Goal: Transaction & Acquisition: Purchase product/service

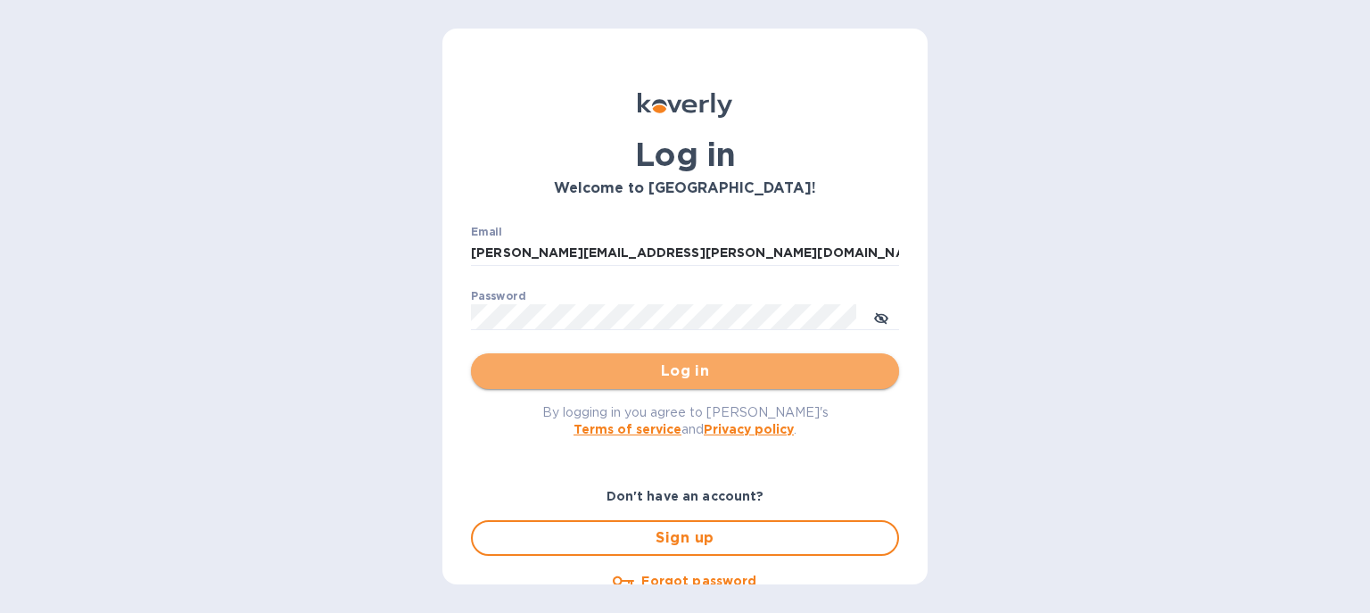
click at [688, 366] on span "Log in" at bounding box center [685, 370] width 400 height 21
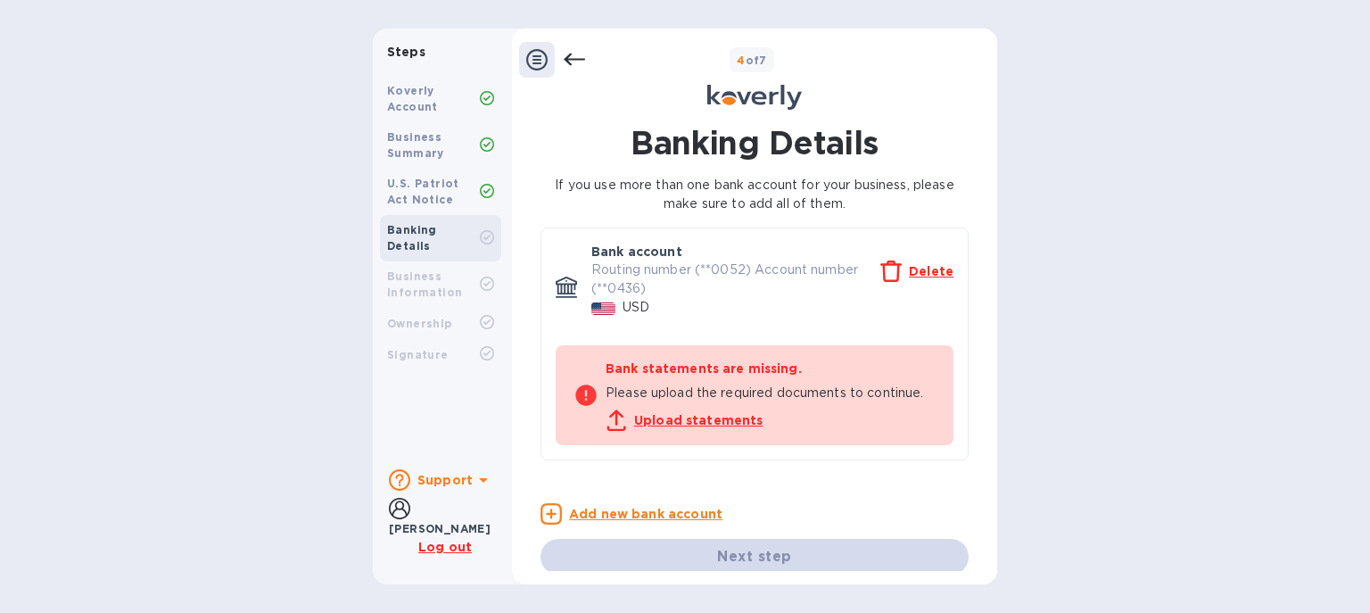
click at [429, 161] on div "Business Summary" at bounding box center [433, 145] width 93 height 32
click at [431, 235] on b "Banking Details" at bounding box center [412, 237] width 50 height 29
click at [580, 59] on icon at bounding box center [574, 60] width 21 height 12
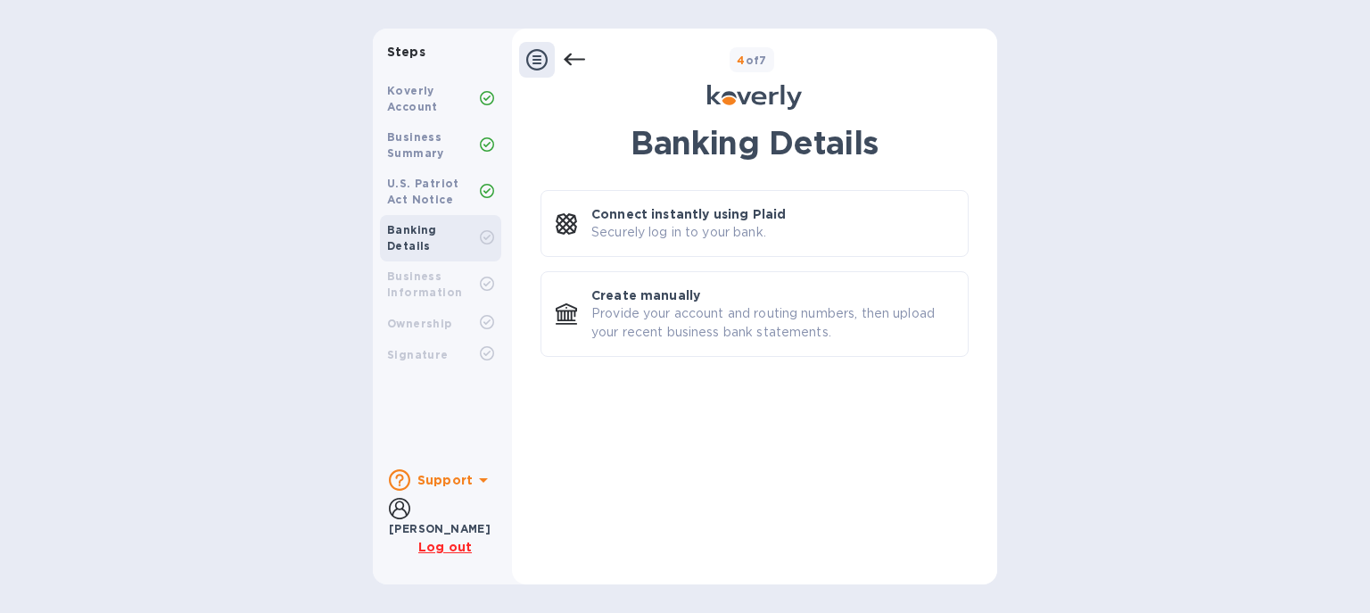
click at [574, 55] on icon at bounding box center [574, 59] width 21 height 21
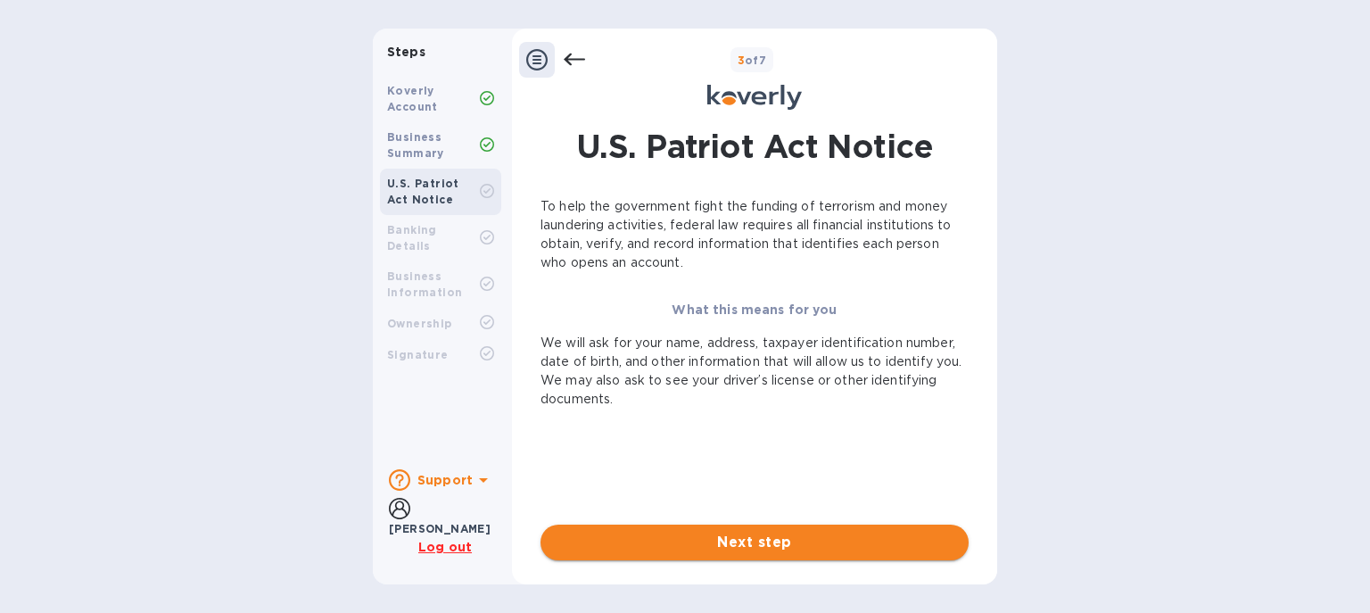
click at [767, 543] on span "Next step" at bounding box center [755, 542] width 400 height 21
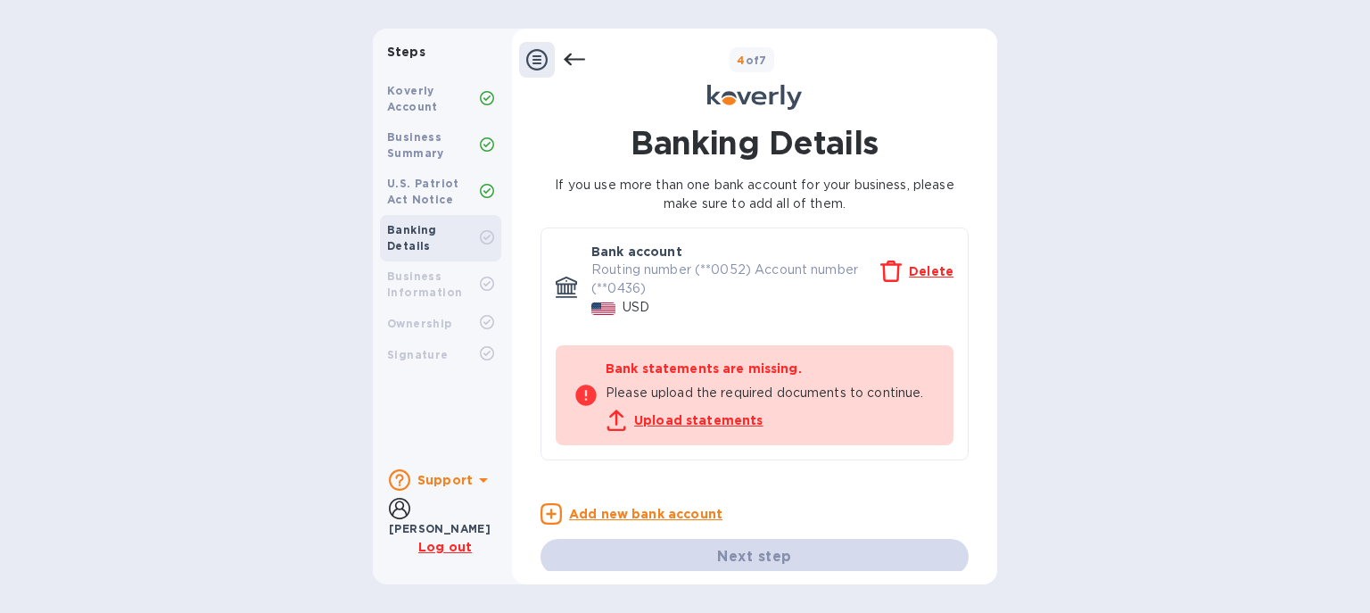
scroll to position [13, 0]
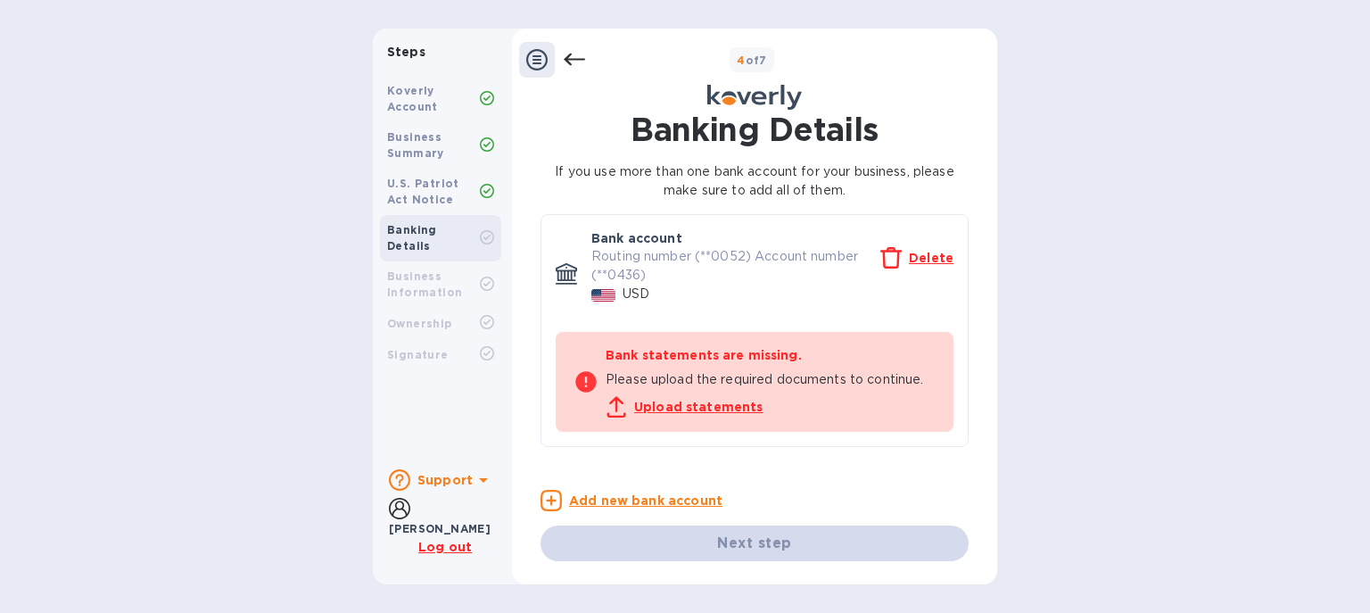
click at [456, 479] on b "Support" at bounding box center [444, 480] width 55 height 14
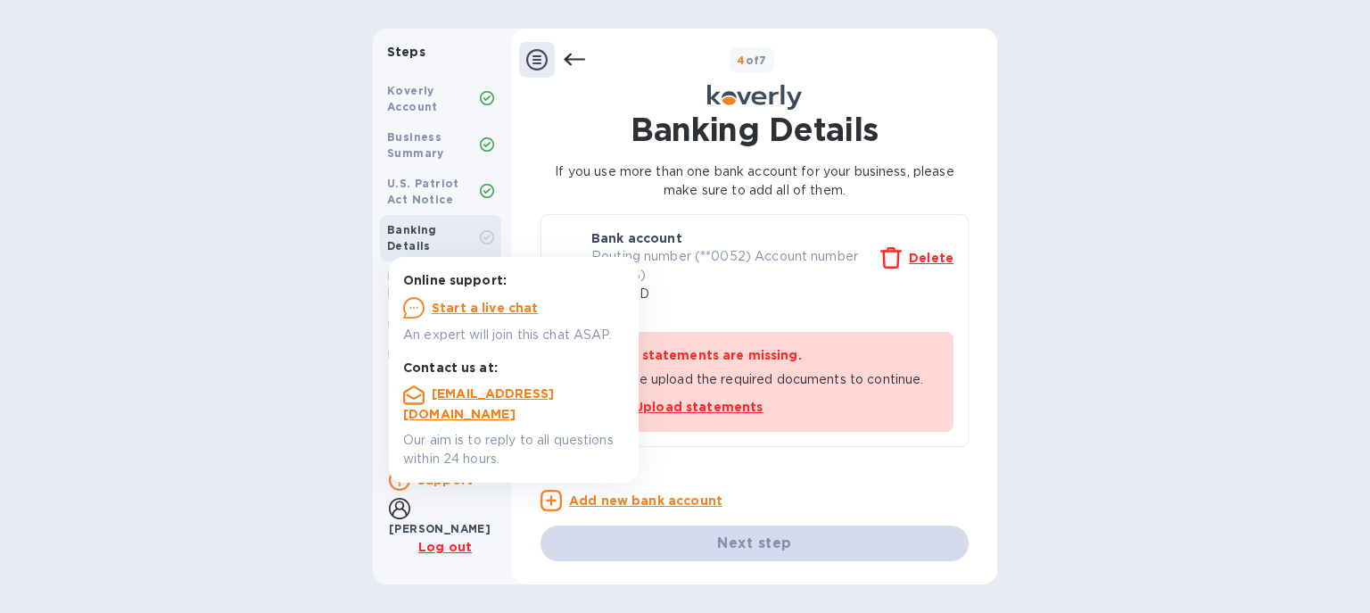
click at [248, 349] on div "Steps Koverly Account Business Summary U.S. Patriot Act Notice Banking Details …" at bounding box center [685, 307] width 1370 height 556
drag, startPoint x: 310, startPoint y: 279, endPoint x: 499, endPoint y: 262, distance: 189.9
click at [310, 278] on div "Steps Koverly Account Business Summary U.S. Patriot Act Notice Banking Details …" at bounding box center [685, 307] width 1370 height 556
click at [863, 391] on div "Upload statements" at bounding box center [771, 403] width 330 height 29
click at [498, 306] on u "Start a live chat" at bounding box center [485, 308] width 107 height 14
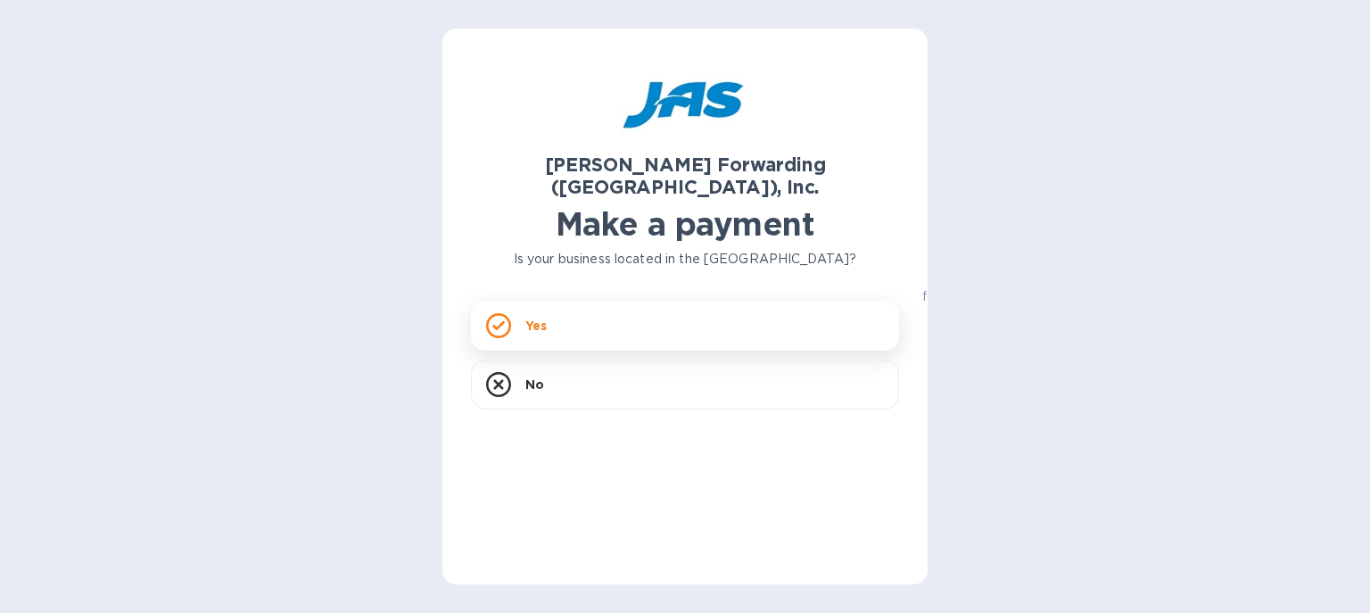
click at [704, 305] on div "Yes" at bounding box center [685, 326] width 428 height 50
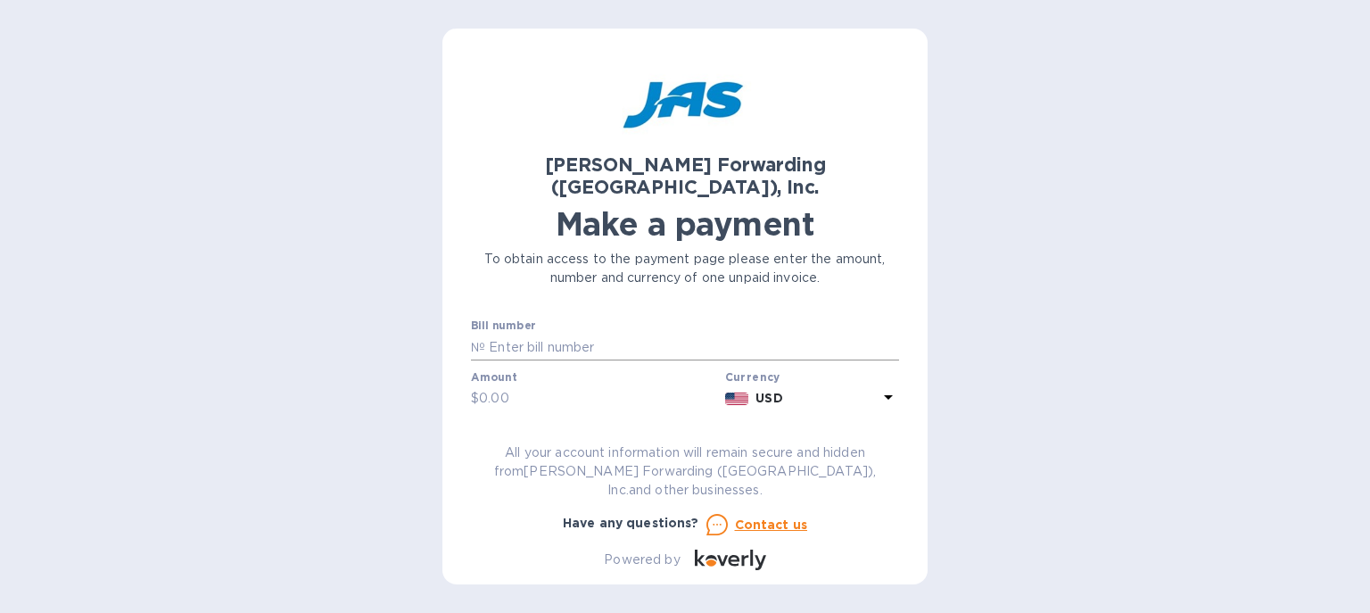
click at [583, 334] on input "text" at bounding box center [692, 347] width 414 height 27
type input "ATL503349237"
click at [517, 385] on input "text" at bounding box center [598, 398] width 239 height 27
type input "2,834.53"
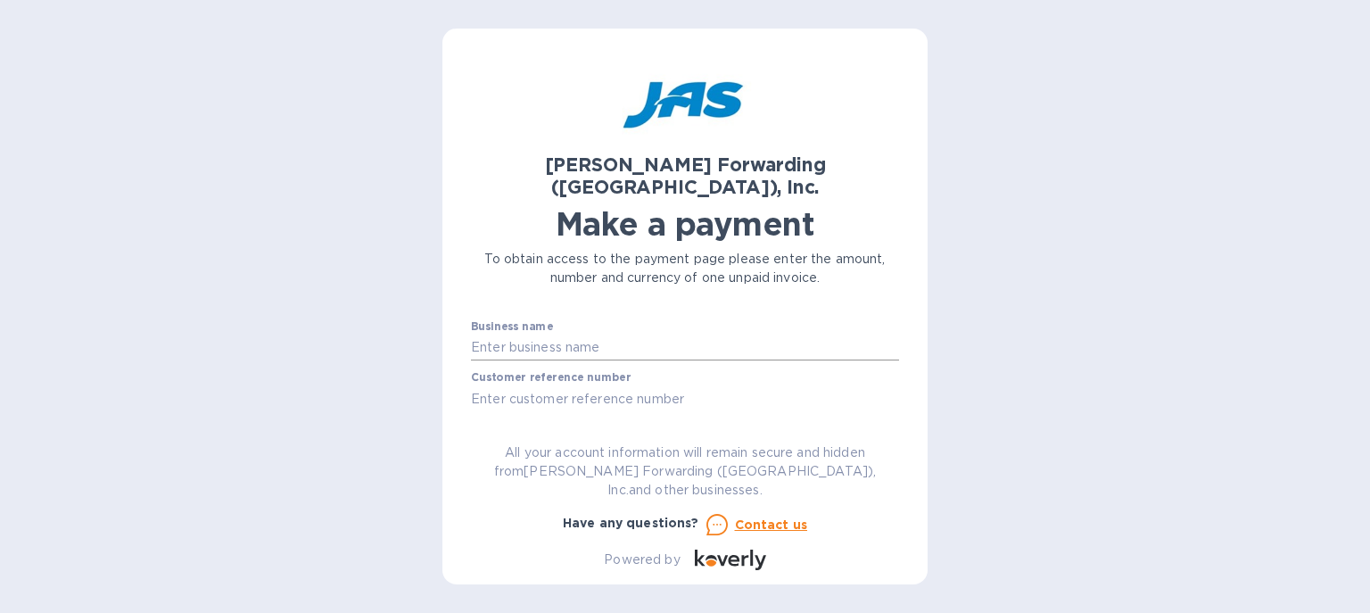
click at [482, 334] on input "text" at bounding box center [685, 347] width 428 height 27
click at [555, 334] on input "text" at bounding box center [685, 347] width 428 height 27
type input "Zirkonzahn USA, Inc"
click at [557, 385] on input "text" at bounding box center [685, 398] width 428 height 27
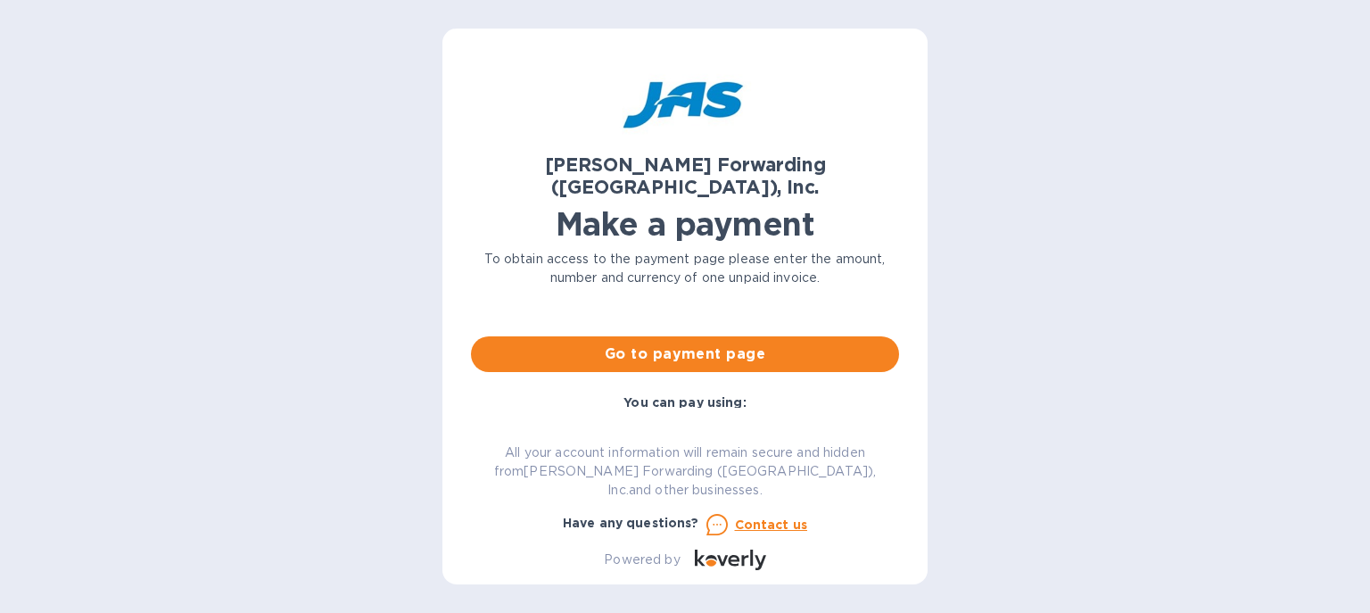
scroll to position [205, 0]
click at [665, 342] on span "Go to payment page" at bounding box center [685, 352] width 400 height 21
